Goal: Task Accomplishment & Management: Complete application form

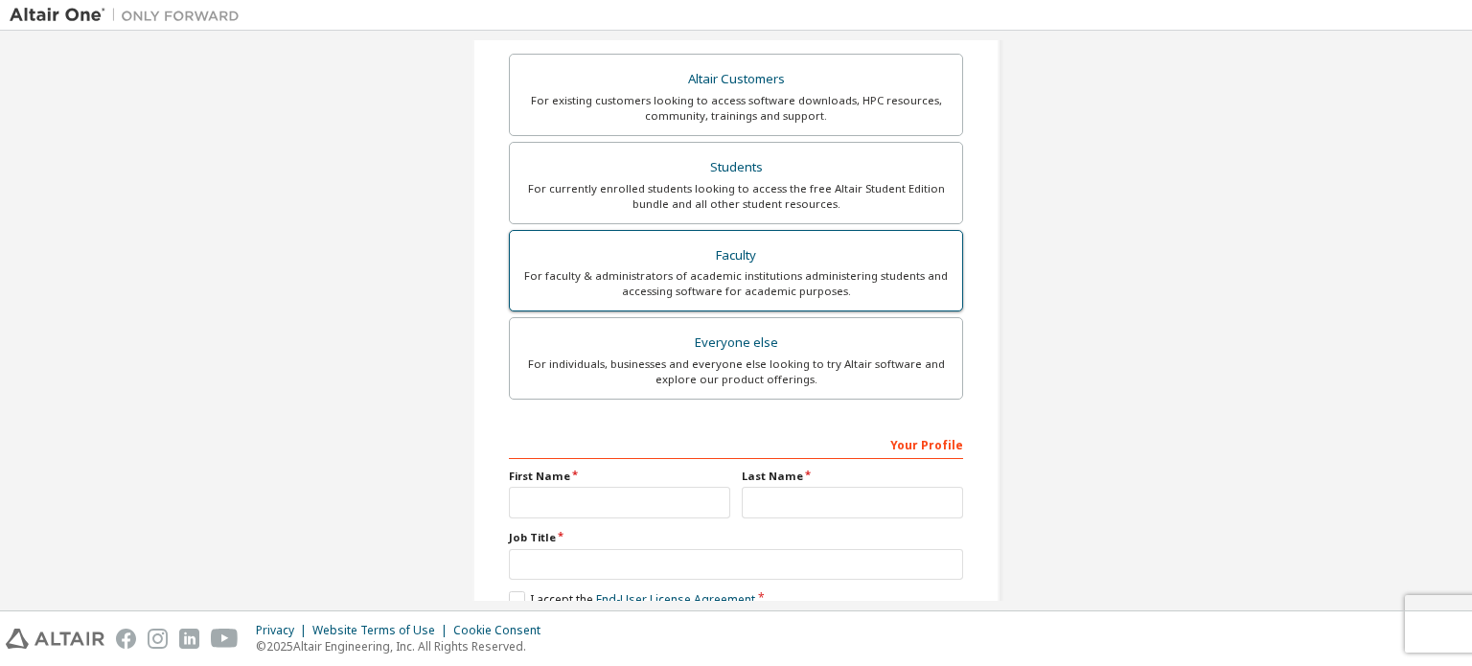
scroll to position [383, 0]
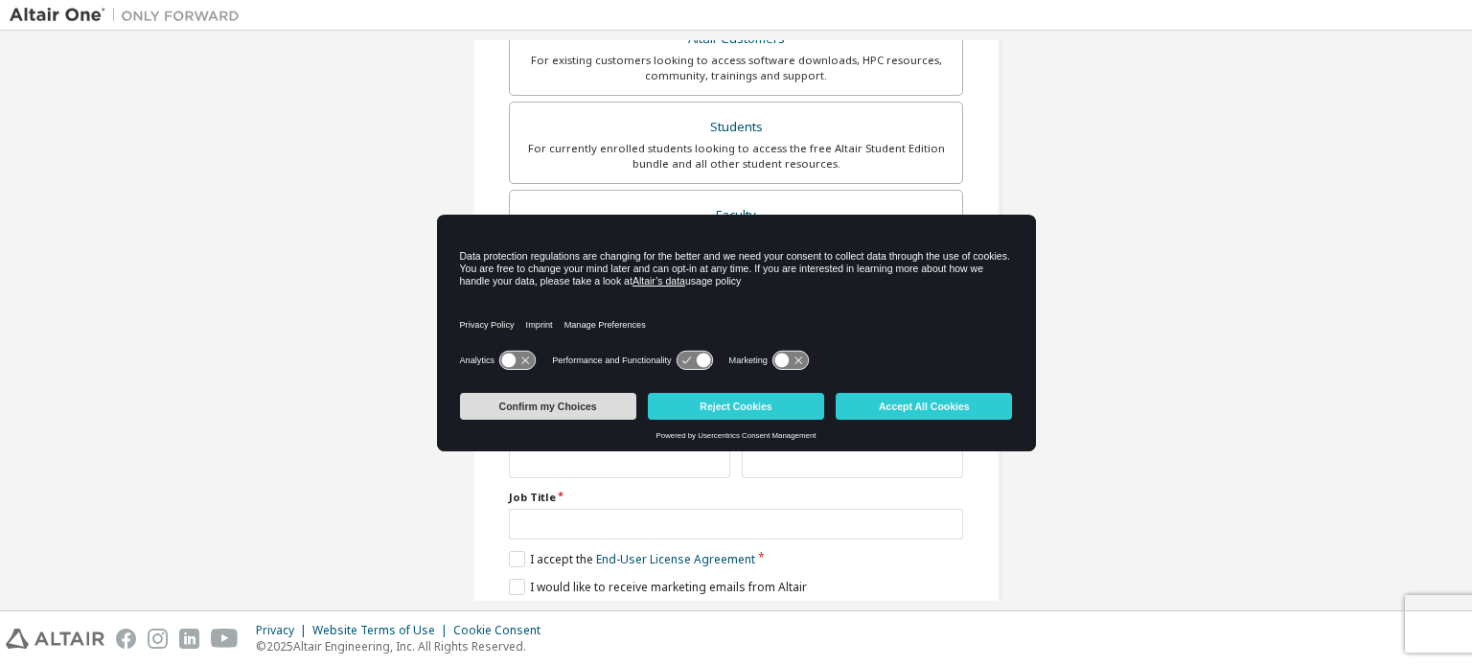
click at [581, 402] on button "Confirm my Choices" at bounding box center [548, 406] width 176 height 27
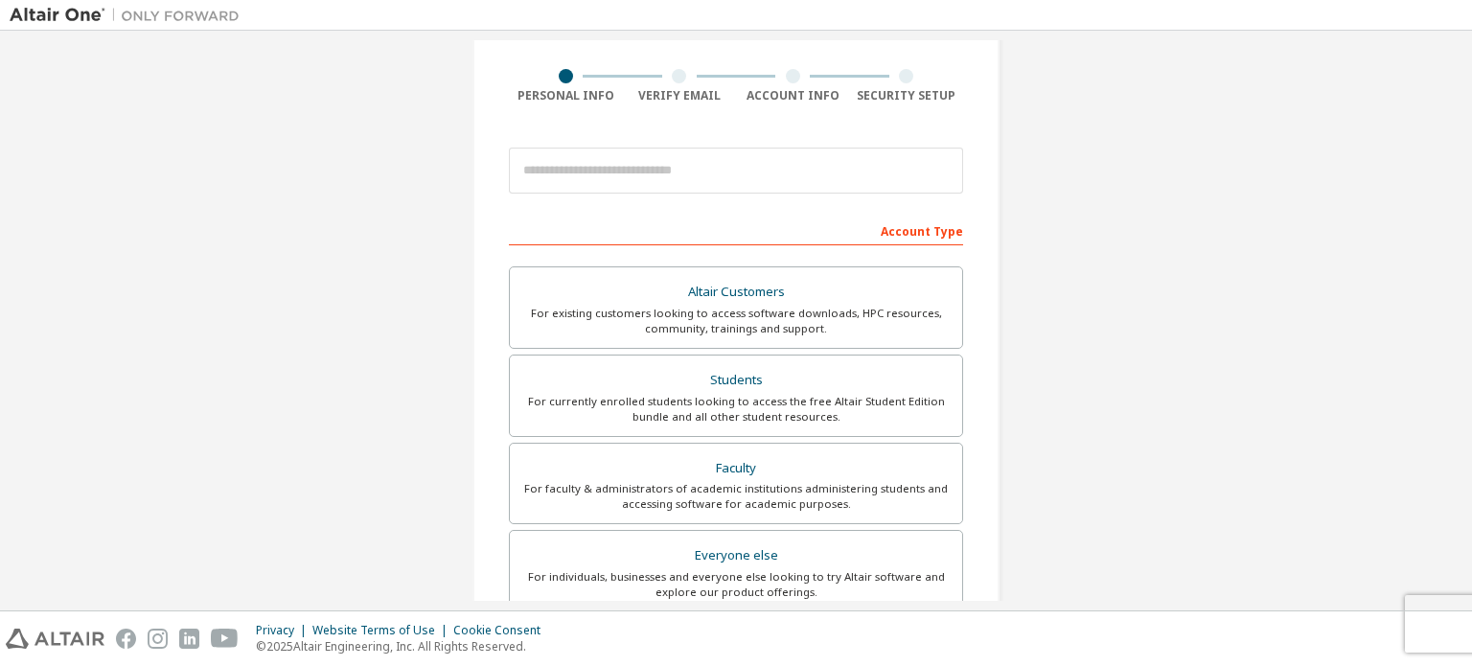
scroll to position [0, 0]
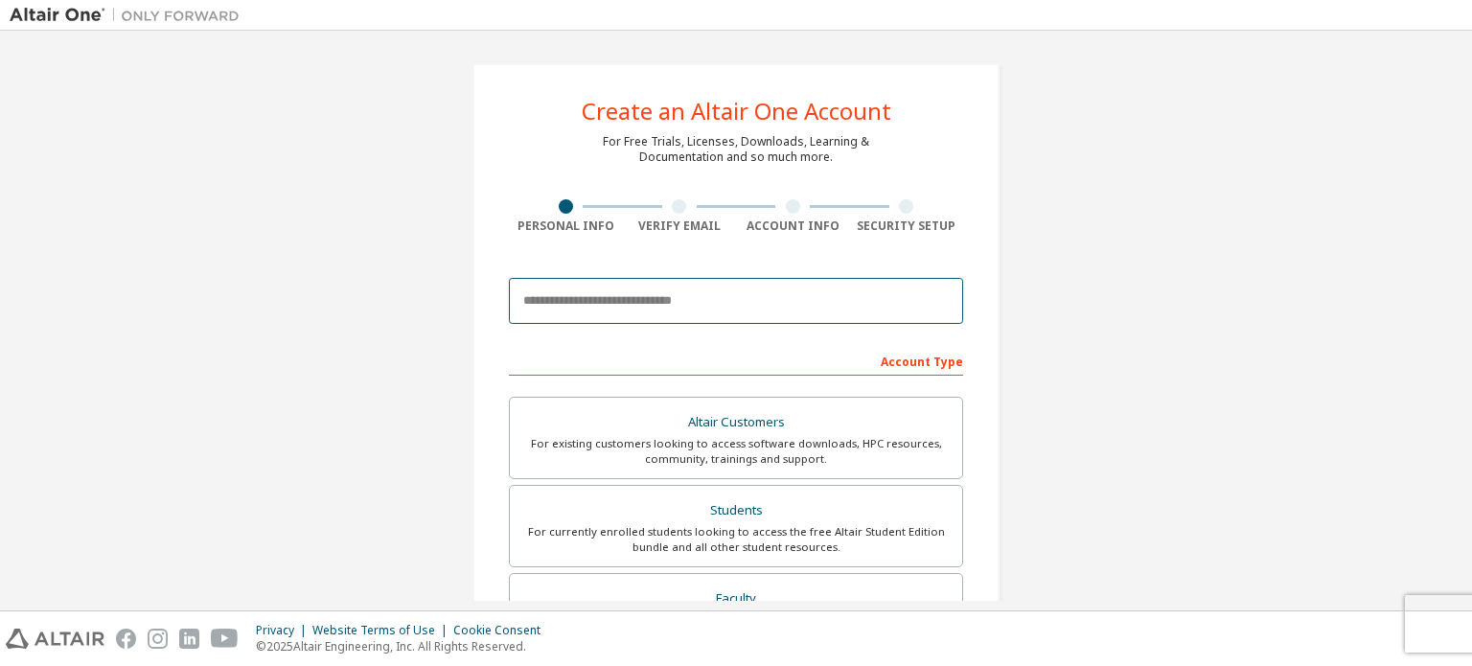
click at [697, 285] on input "email" at bounding box center [736, 301] width 454 height 46
type input "**********"
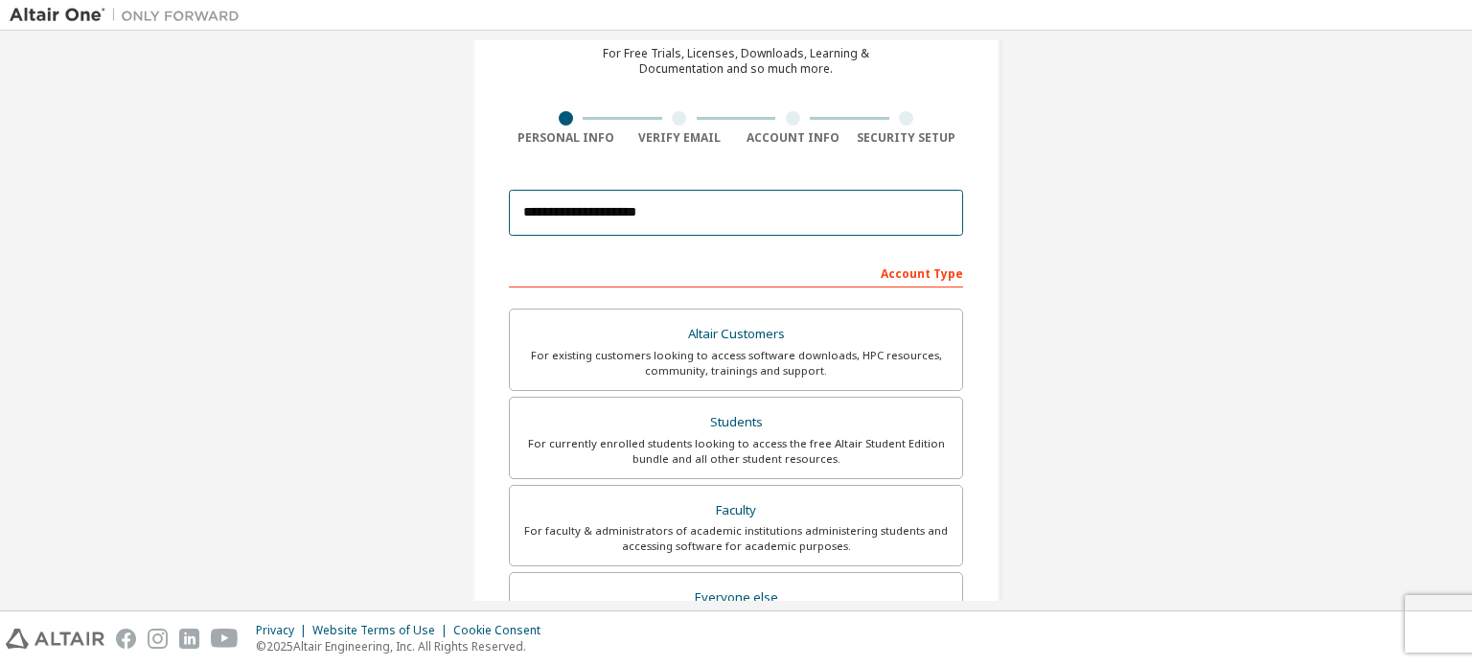
scroll to position [96, 0]
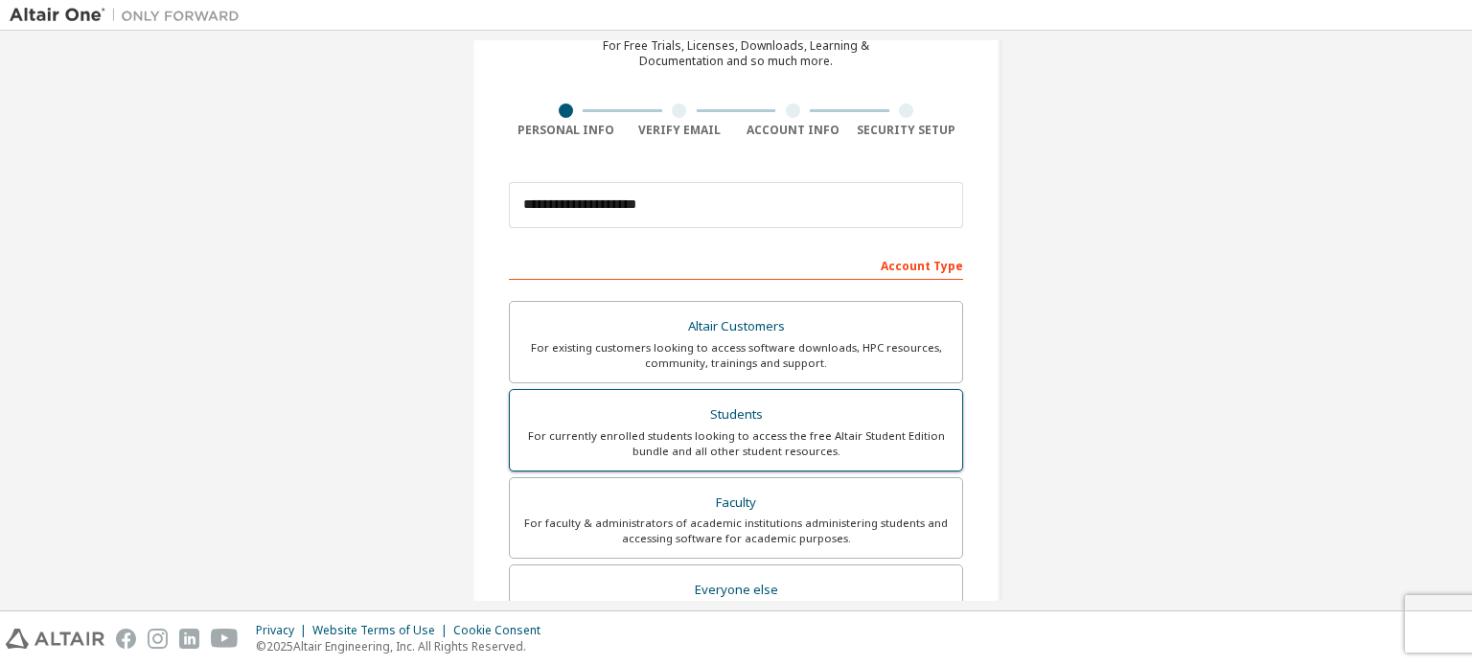
click at [758, 420] on div "Students" at bounding box center [735, 414] width 429 height 27
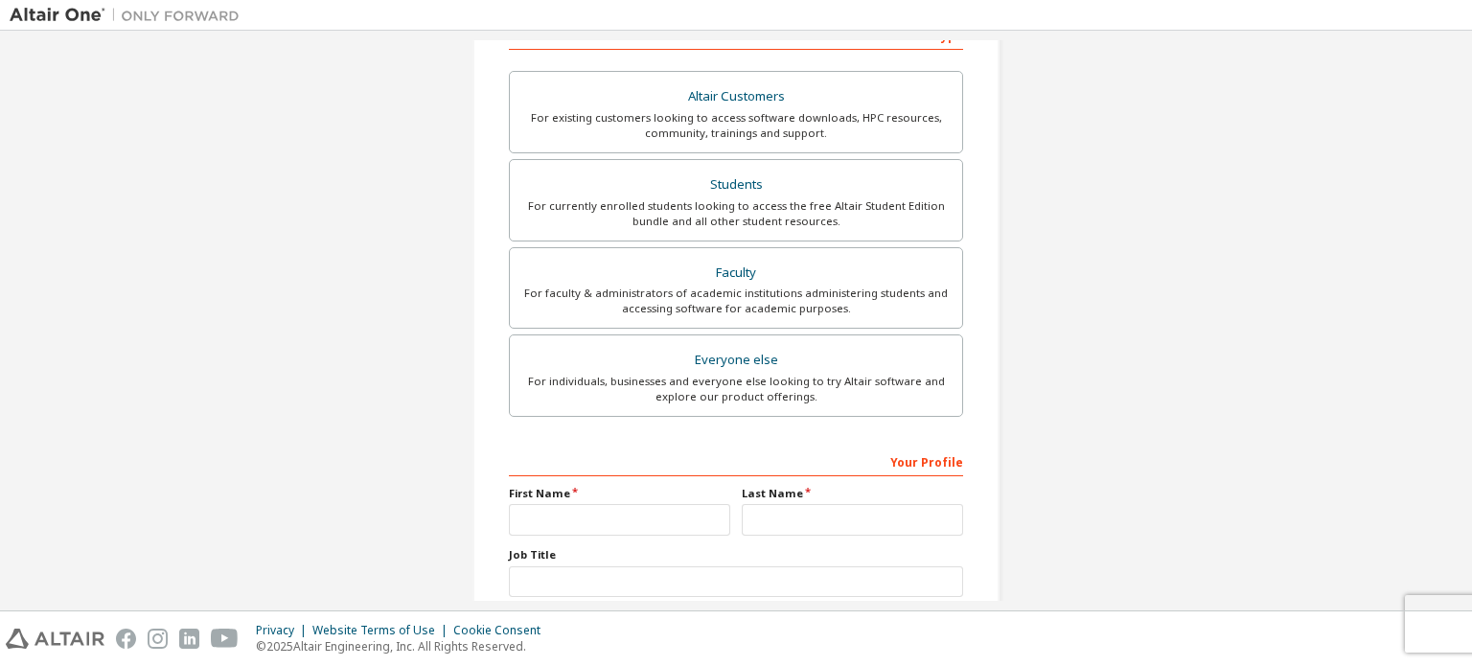
scroll to position [383, 0]
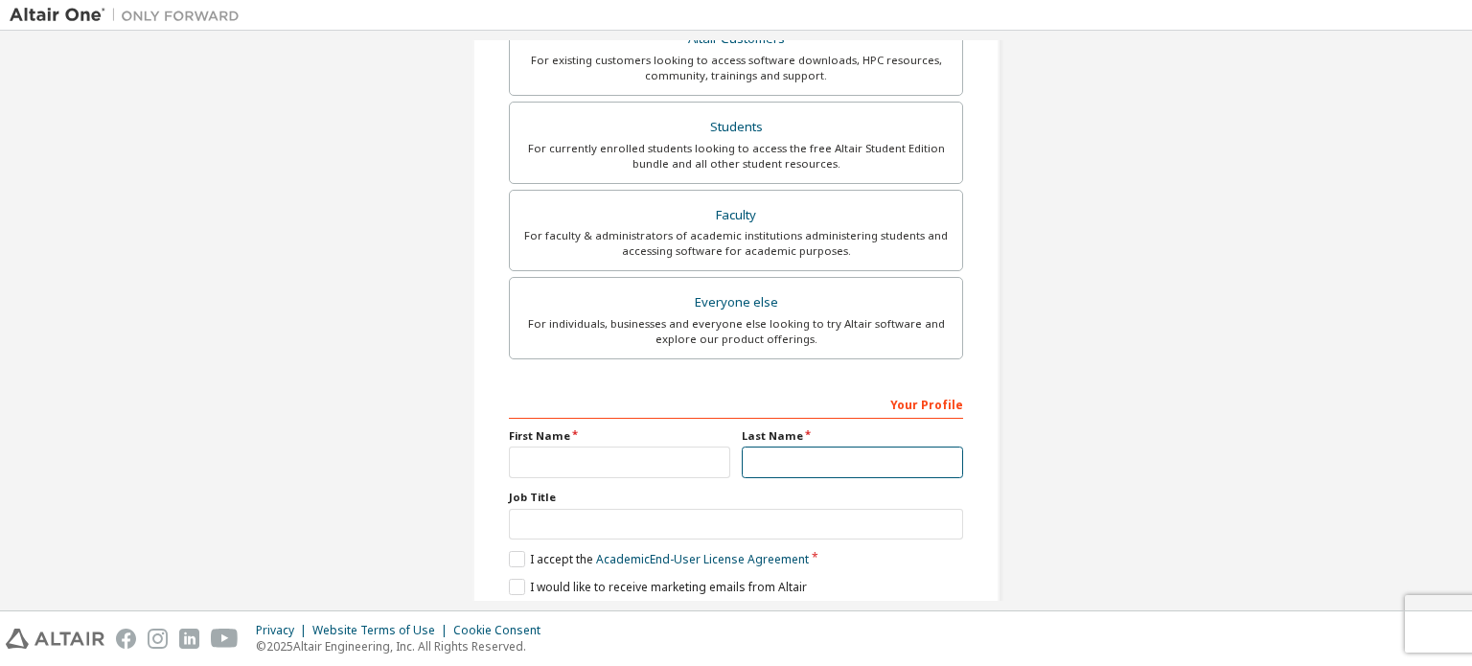
click at [835, 469] on input "text" at bounding box center [852, 462] width 221 height 32
type input "**********"
click at [692, 451] on input "text" at bounding box center [619, 462] width 221 height 32
type input "****"
click at [724, 528] on input "text" at bounding box center [736, 525] width 454 height 32
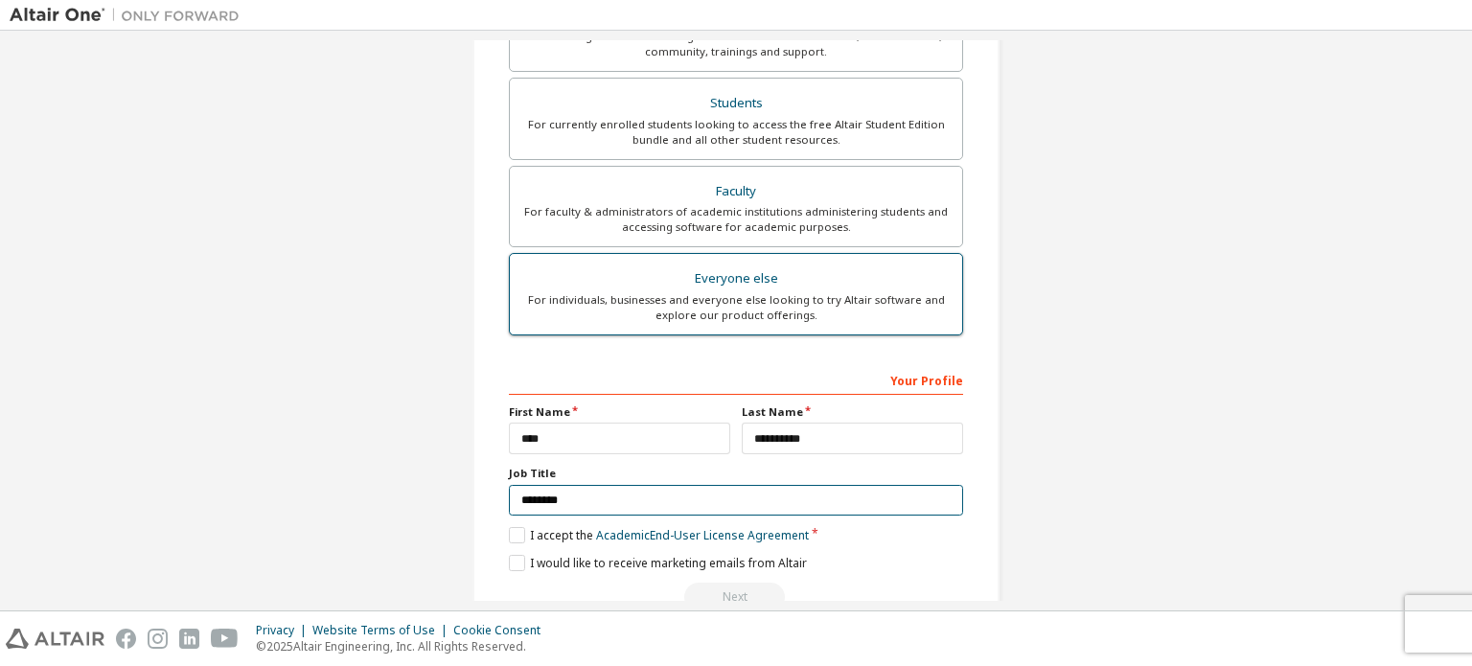
scroll to position [449, 0]
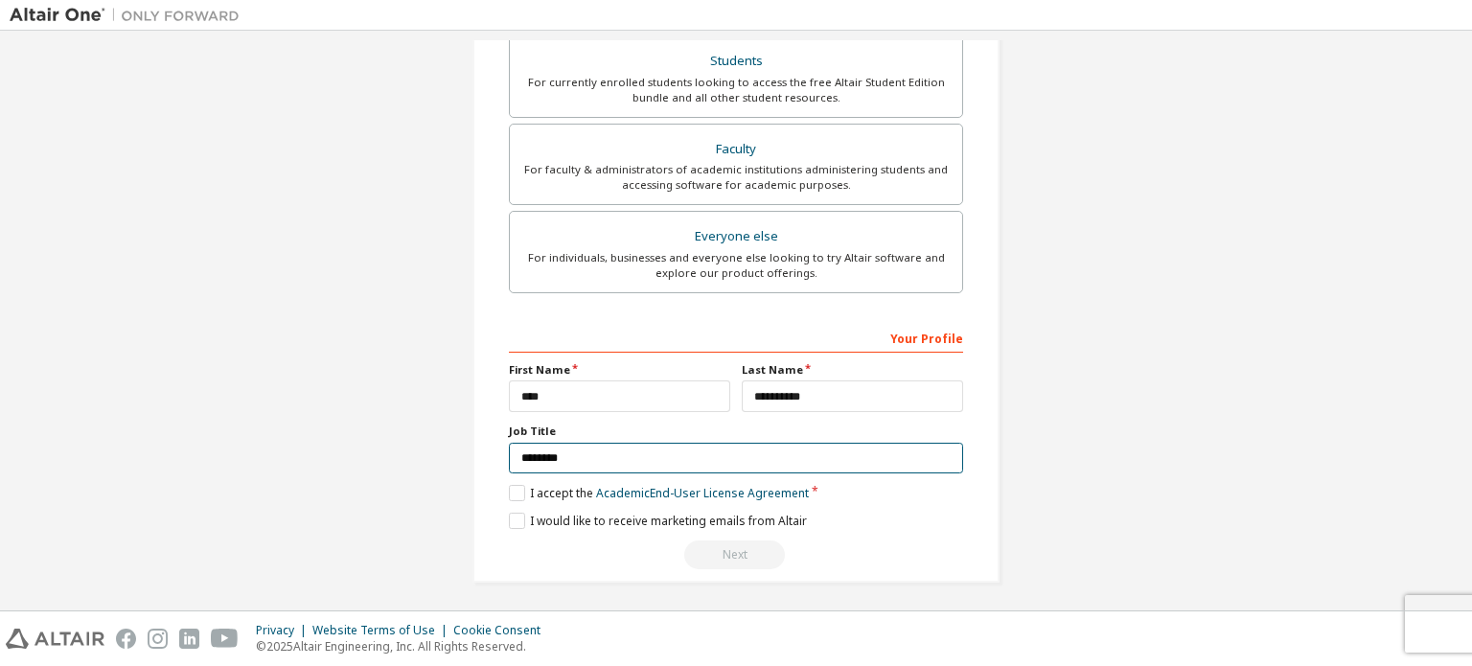
type input "********"
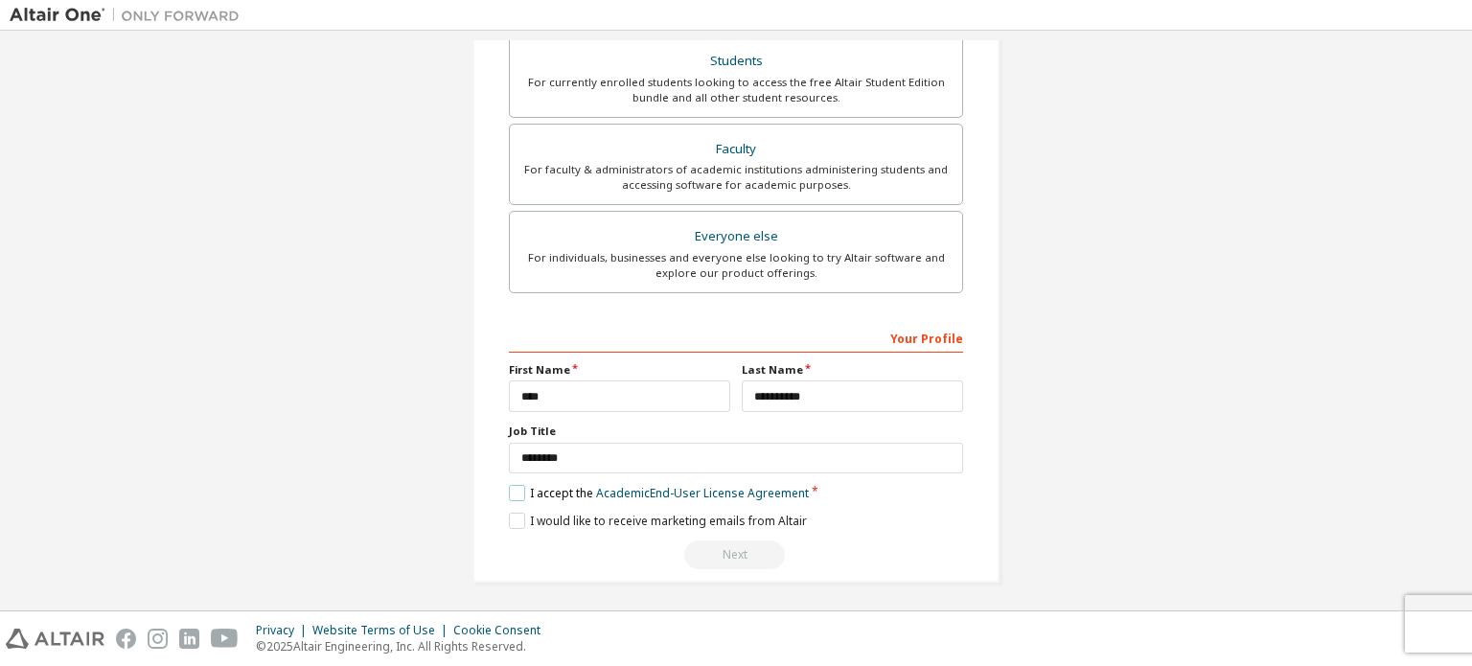
click at [522, 490] on label "I accept the Academic End-User License Agreement" at bounding box center [659, 493] width 300 height 16
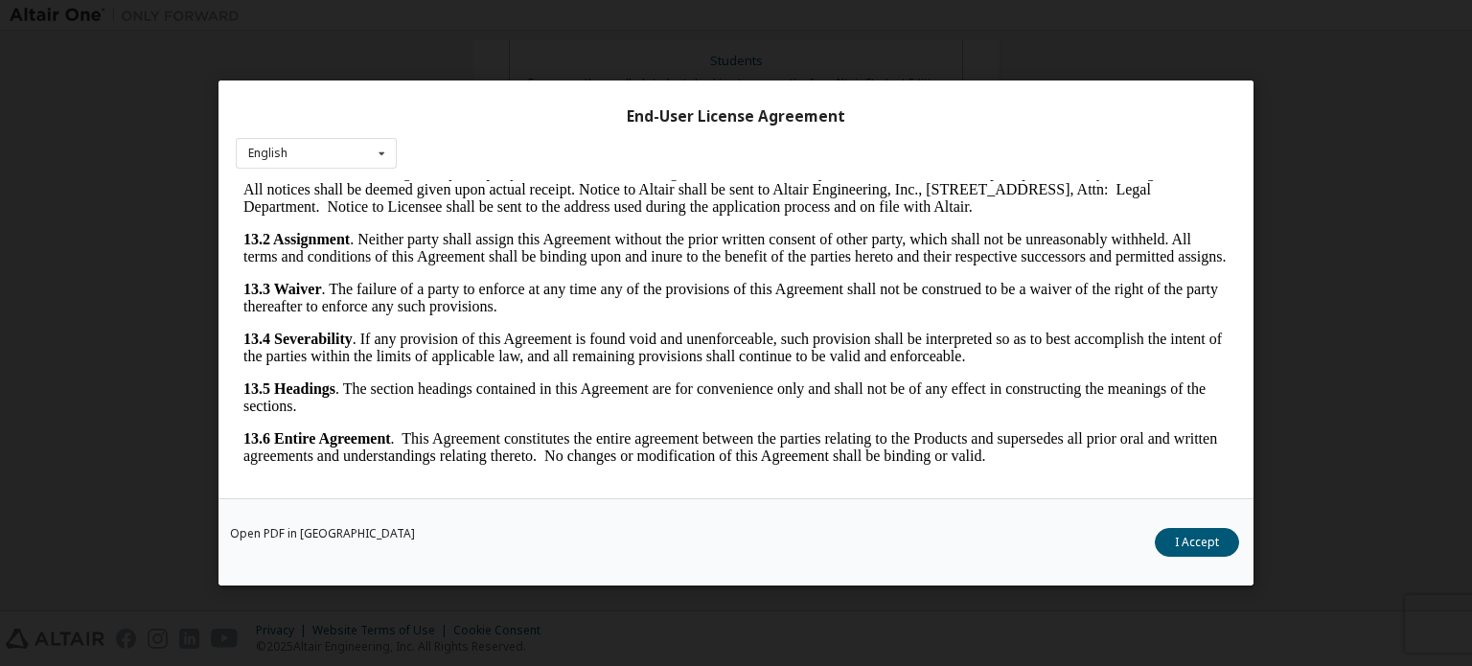
scroll to position [42, 0]
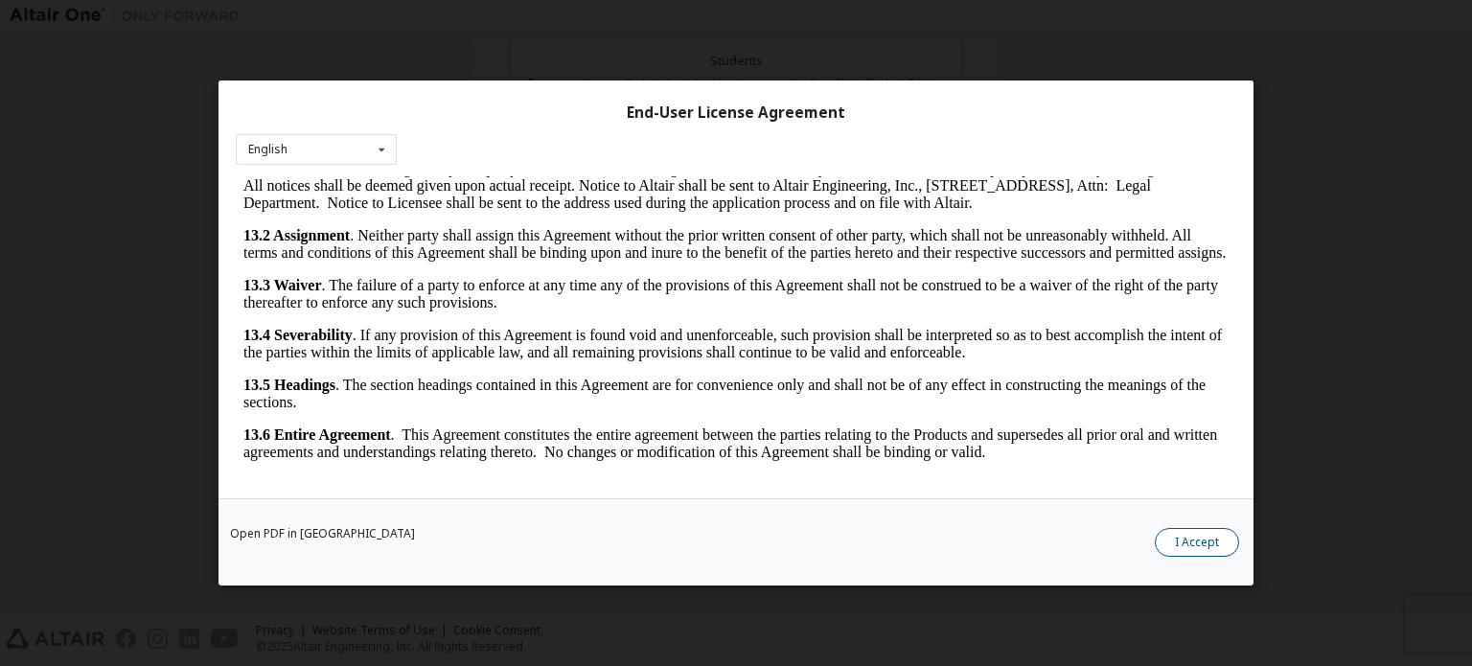
click at [1191, 547] on button "I Accept" at bounding box center [1196, 542] width 84 height 29
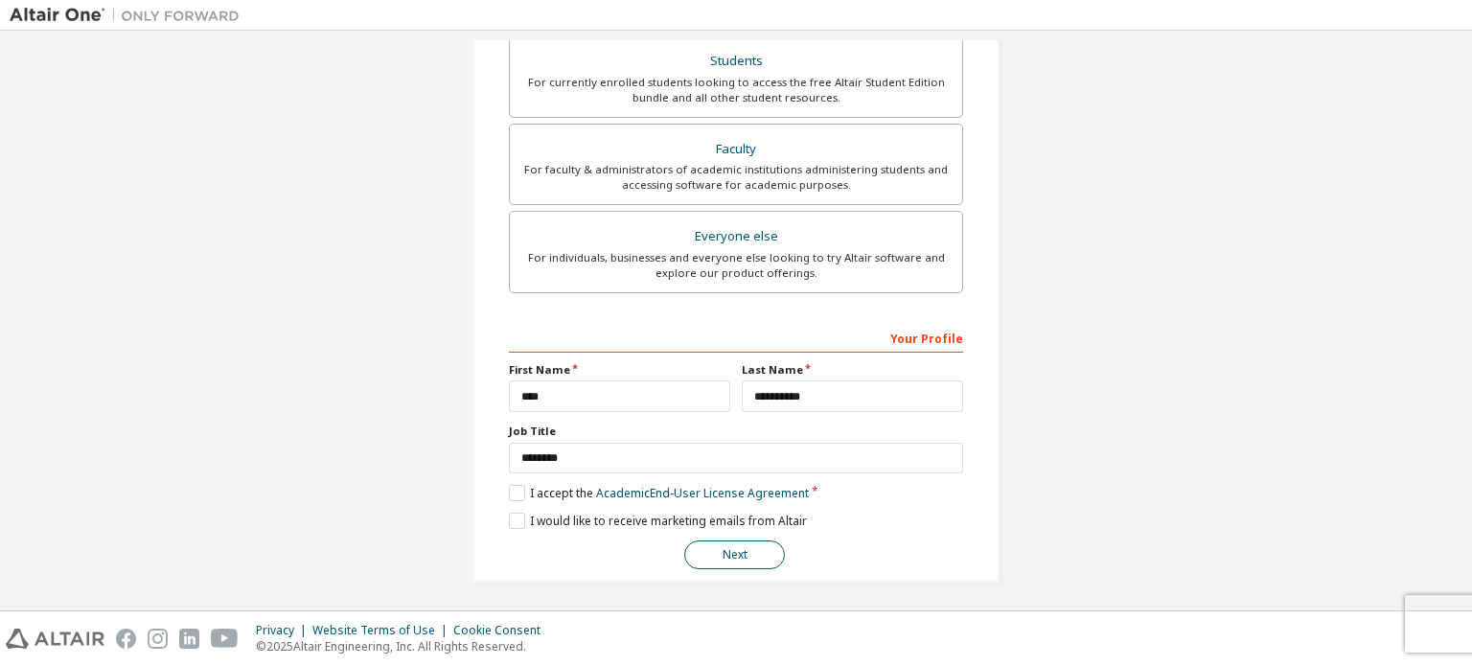
click at [754, 541] on button "Next" at bounding box center [734, 554] width 101 height 29
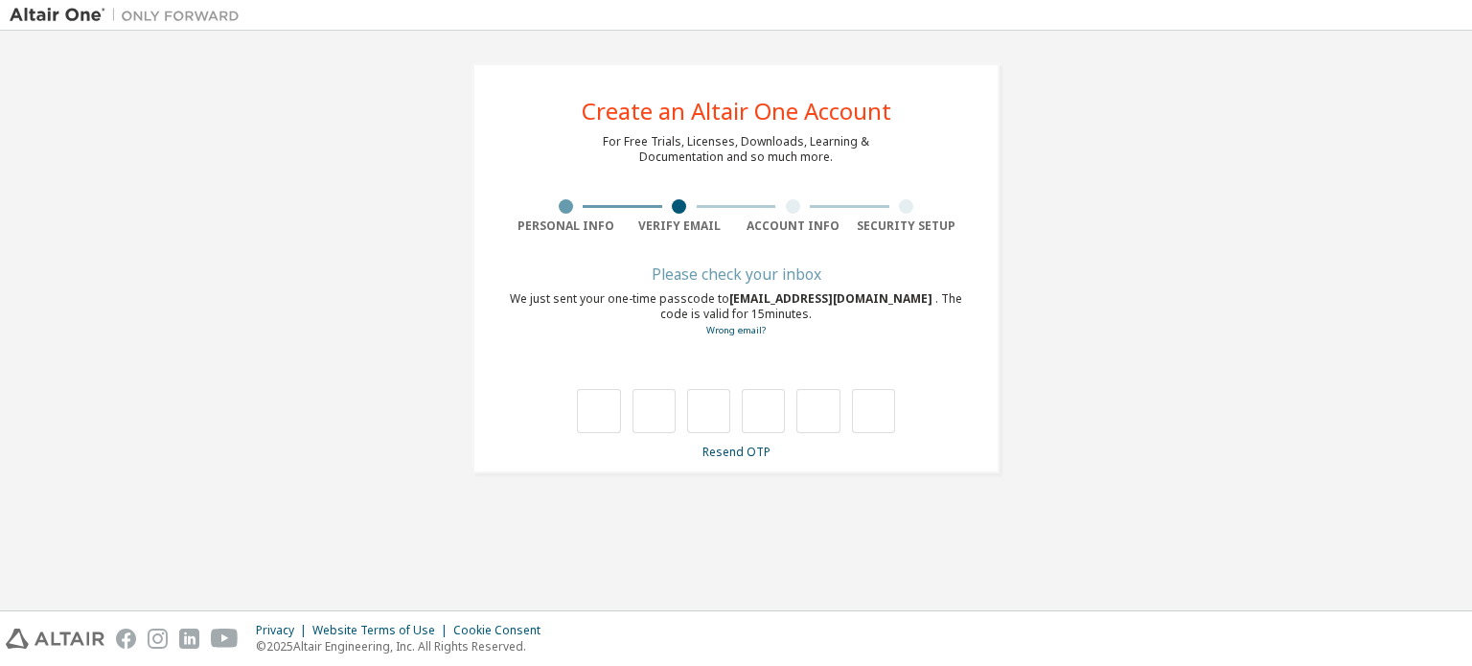
type input "*"
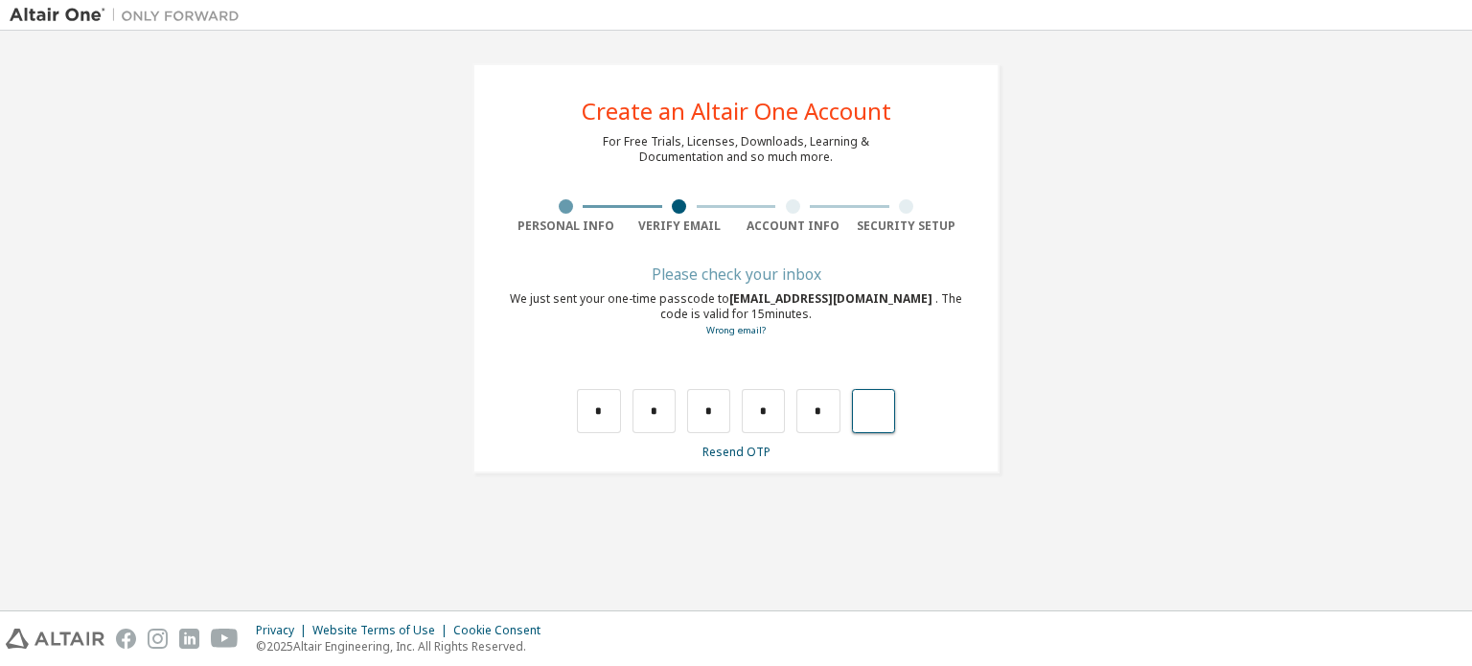
type input "*"
